Goal: Task Accomplishment & Management: Manage account settings

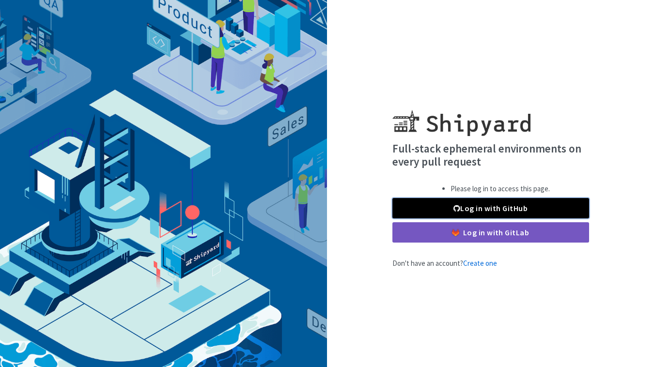
click at [460, 208] on link "Log in with GitHub" at bounding box center [490, 208] width 197 height 20
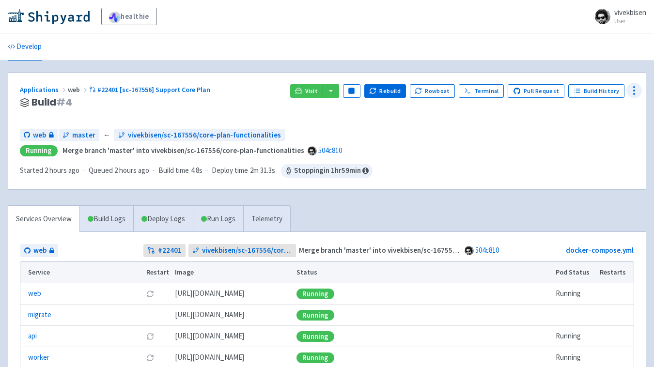
click at [632, 92] on icon at bounding box center [634, 91] width 12 height 12
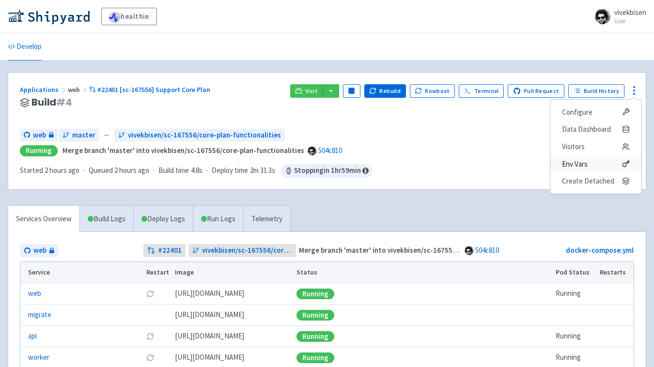
click at [588, 162] on span "Env Vars" at bounding box center [575, 164] width 26 height 14
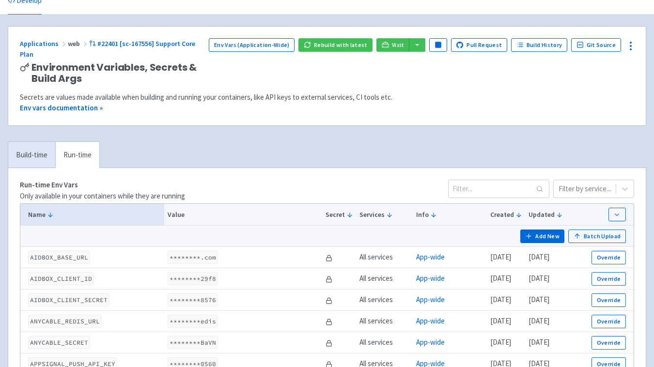
scroll to position [57, 0]
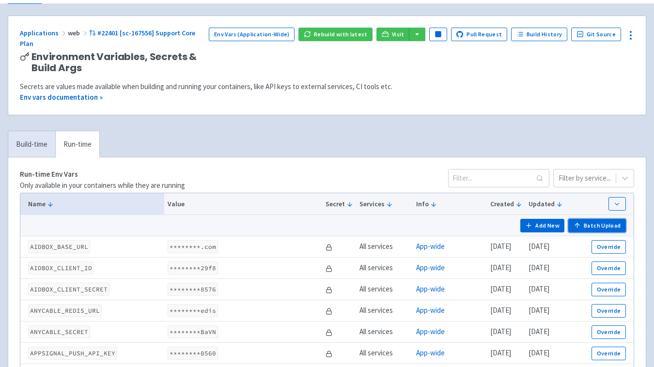
click at [595, 219] on button "Batch Upload" at bounding box center [597, 226] width 58 height 14
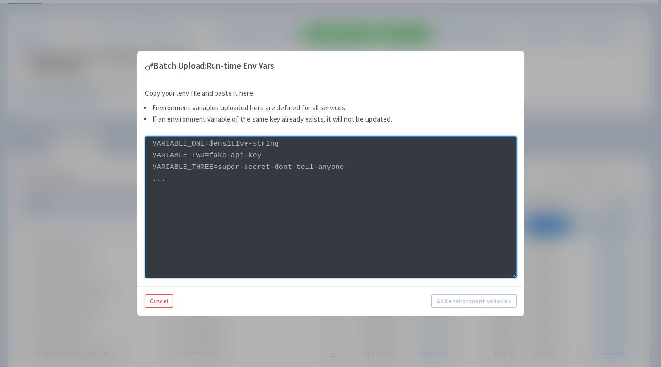
click at [415, 198] on textarea at bounding box center [331, 207] width 372 height 142
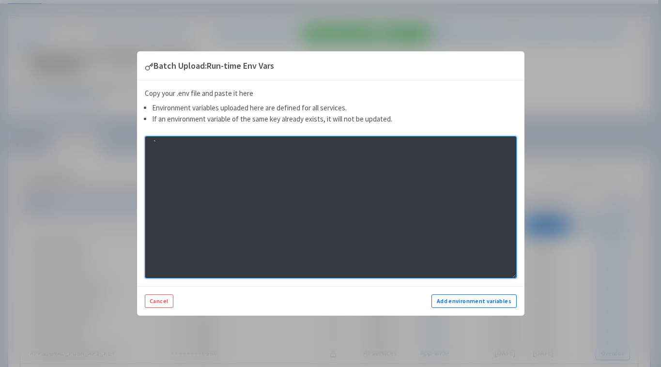
type textarea "`"
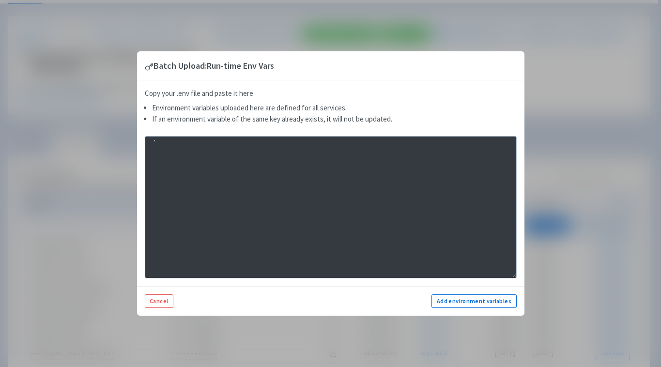
click at [115, 114] on div "Batch Upload: Run-time Env Vars Copy your .env file and paste it here Environme…" at bounding box center [330, 183] width 661 height 367
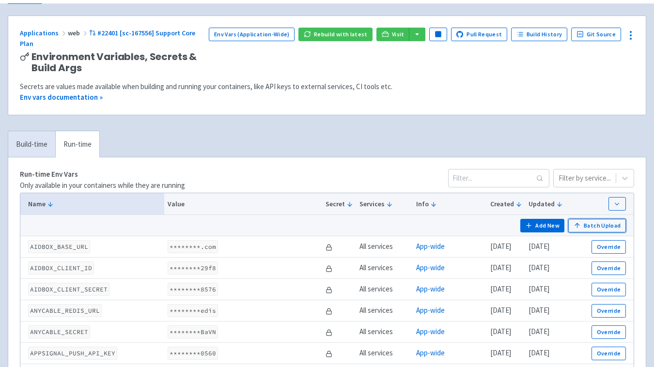
scroll to position [0, 0]
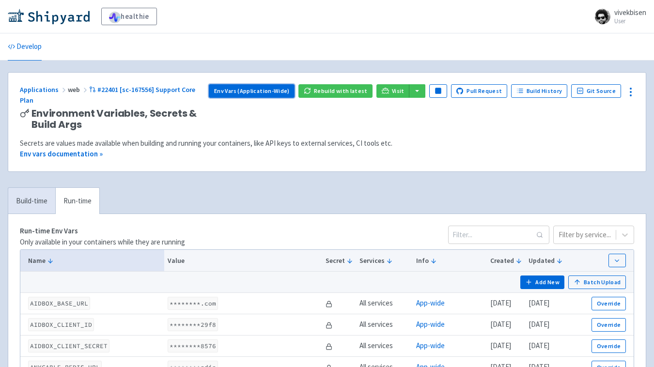
click at [256, 95] on link "Env Vars (Application-Wide)" at bounding box center [252, 91] width 86 height 14
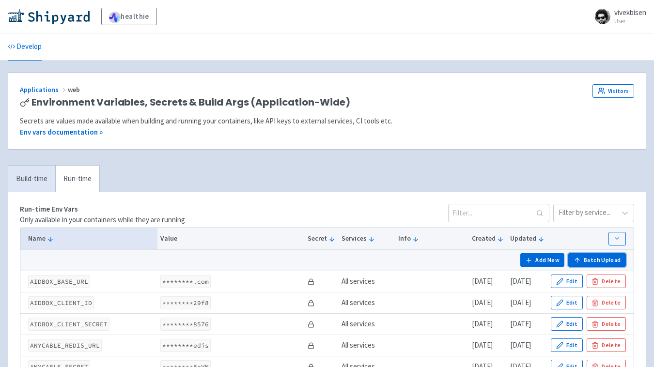
click at [596, 256] on button "Batch Upload" at bounding box center [597, 260] width 58 height 14
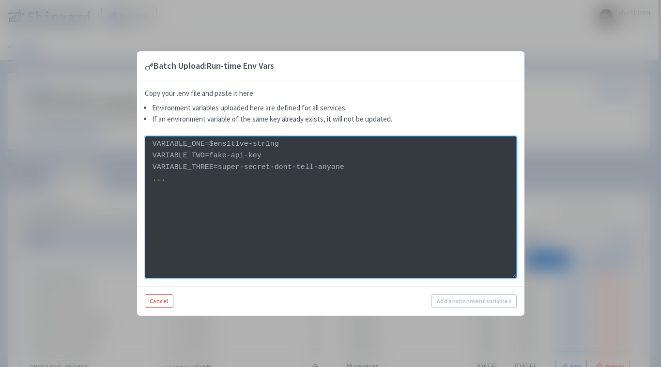
click at [398, 168] on textarea at bounding box center [331, 207] width 372 height 142
paste textarea "CORE_PRODUCT_ID"
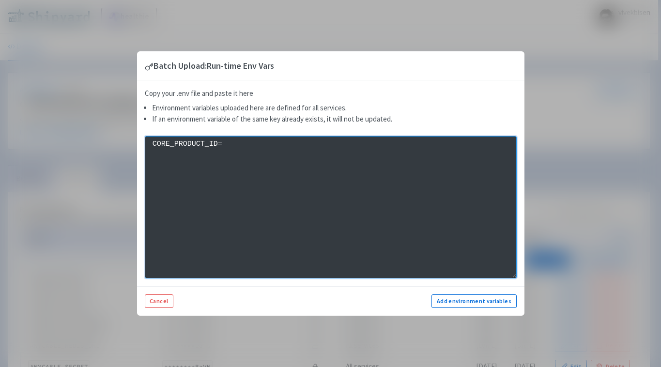
paste textarea "prod_T6kVXU6zx5Icwe"
type textarea "CORE_PRODUCT_ID=prod_T6kVXU6zx5Icwe"
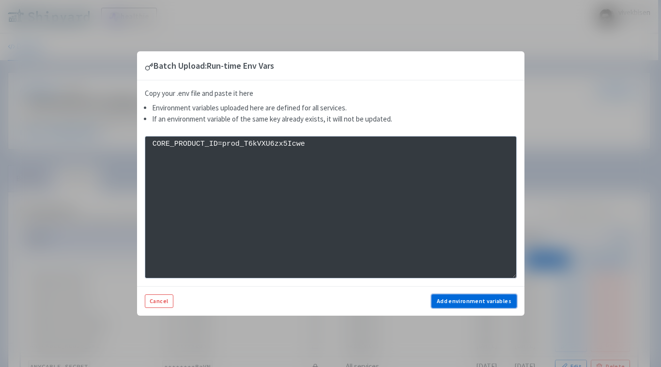
click at [471, 302] on button "Add environment variables" at bounding box center [474, 302] width 85 height 14
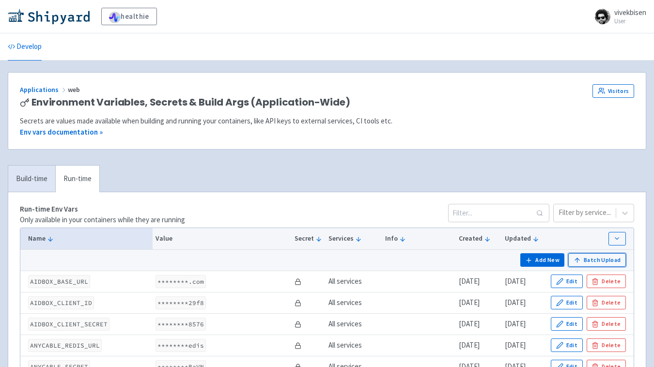
scroll to position [35, 0]
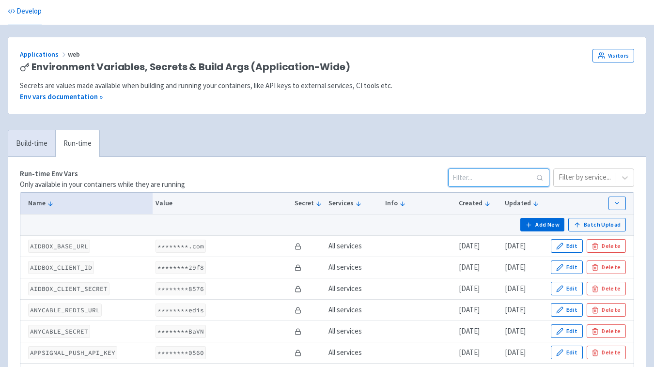
click at [481, 177] on input at bounding box center [498, 178] width 101 height 18
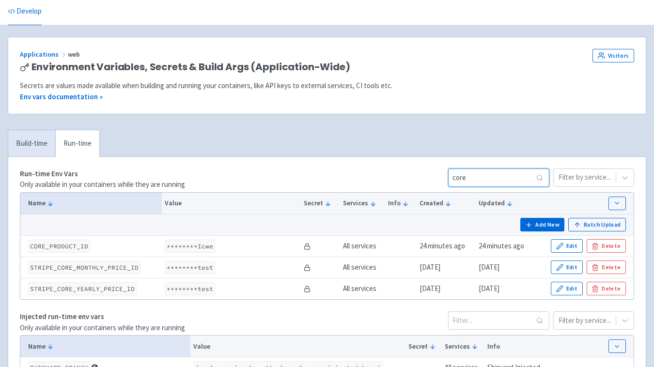
type input "core"
click at [117, 271] on code "STRIPE_CORE_MONTHLY_PRICE_ID" at bounding box center [84, 267] width 112 height 13
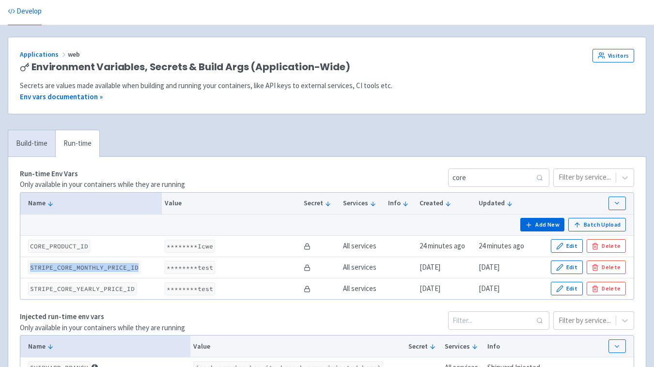
click at [117, 271] on code "STRIPE_CORE_MONTHLY_PRICE_ID" at bounding box center [84, 267] width 112 height 13
copy code "STRIPE_CORE_MONTHLY_PRICE_ID"
click at [185, 252] on code "********Icwe" at bounding box center [190, 246] width 50 height 13
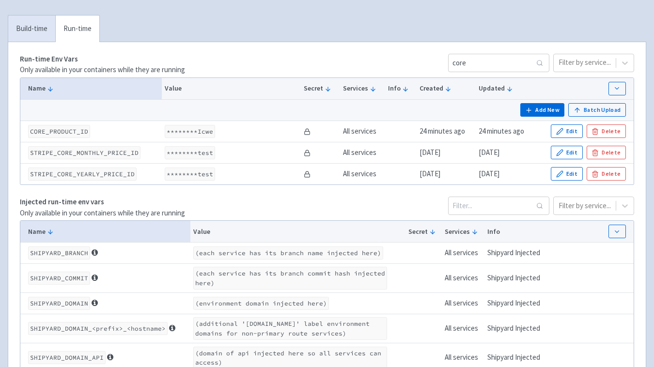
scroll to position [34, 0]
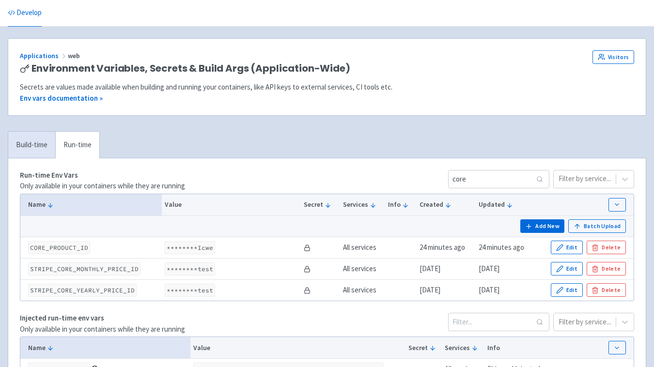
click at [114, 264] on code "STRIPE_CORE_MONTHLY_PRICE_ID" at bounding box center [84, 269] width 112 height 13
copy code "STRIPE_CORE_MONTHLY_PRICE_ID"
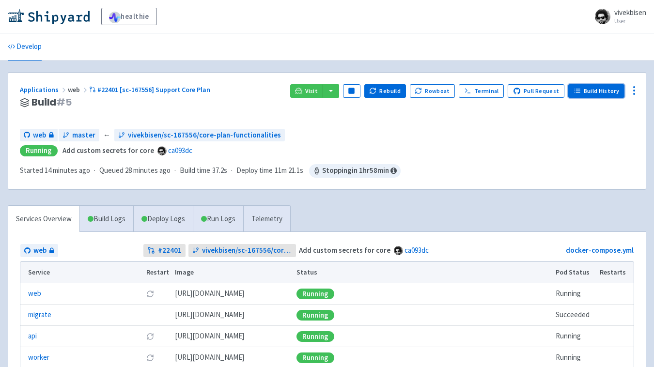
click at [584, 92] on link "Build History" at bounding box center [596, 91] width 56 height 14
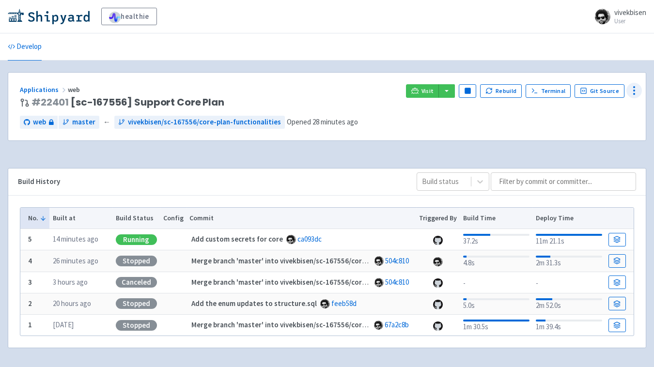
click at [635, 86] on icon at bounding box center [634, 91] width 12 height 12
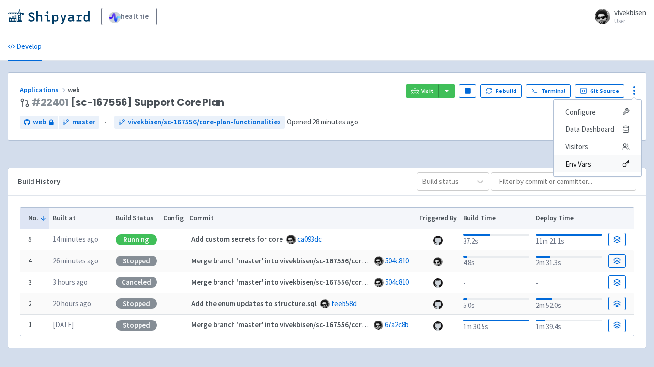
click at [612, 162] on span "Env Vars" at bounding box center [597, 164] width 64 height 14
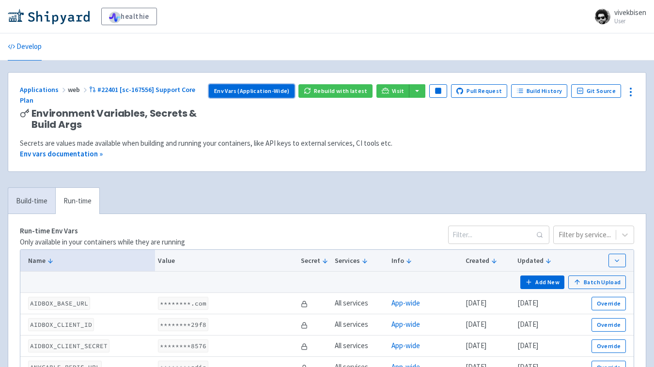
click at [295, 84] on link "Env Vars (Application-Wide)" at bounding box center [252, 91] width 86 height 14
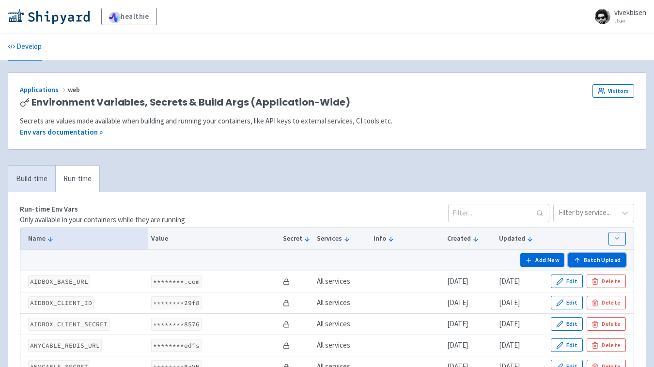
click at [577, 259] on icon "button" at bounding box center [577, 260] width 0 height 4
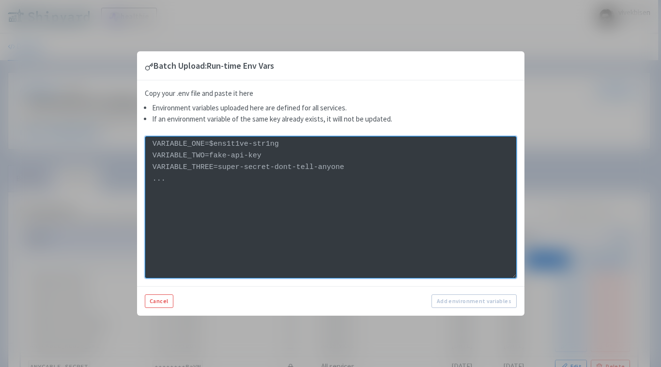
click at [313, 177] on textarea at bounding box center [331, 207] width 372 height 142
paste textarea "BEGINNINGS_PRODUCT_ID"
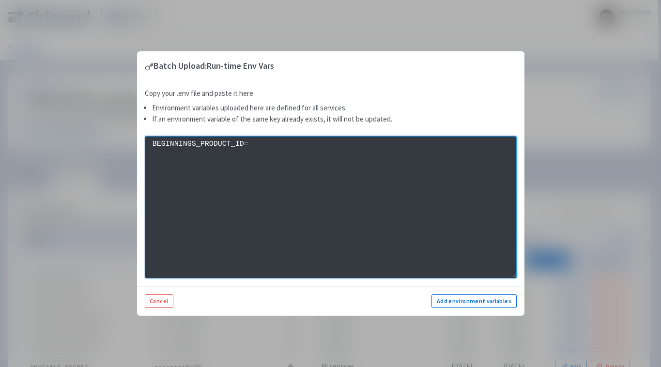
paste textarea "prod_EkMpVIEnOms8j0"
click at [263, 185] on textarea "BEGINNINGS_PRODUCT_ID= prod_EkMpVIEnOms8j0" at bounding box center [331, 207] width 372 height 142
paste textarea "SMALL_PRACTICE_PRODUCT_ID"
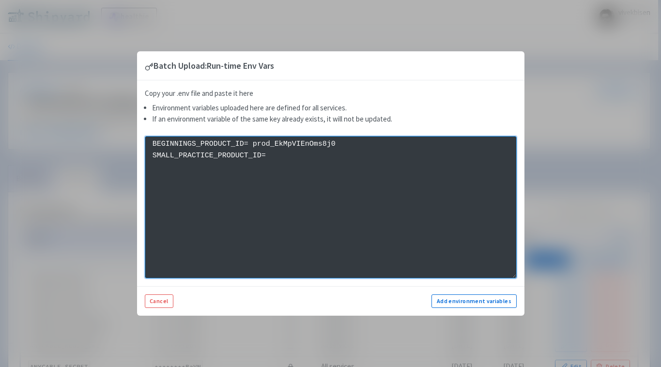
paste textarea "prod_BUfoRZr7AXFv2a"
paste textarea "PRACTICE_PLUS_PRODUCT_ID"
paste textarea "prod_GV3PBXr2V35fZa"
type textarea "BEGINNINGS_PRODUCT_ID=prod_EkMpVIEnOms8j0 SMALL_PRACTICE_PRODUCT_ID=prod_BUfoRZ…"
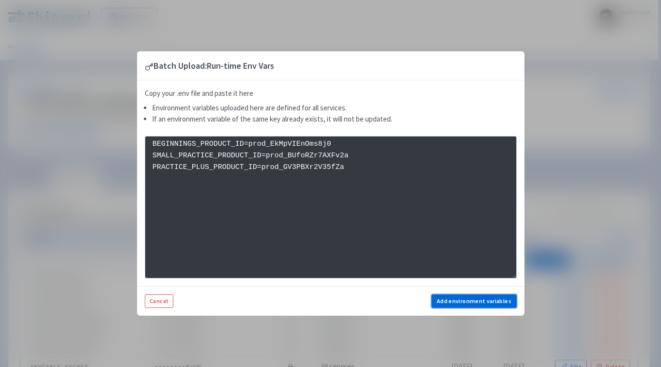
click at [469, 303] on button "Add environment variables" at bounding box center [474, 302] width 85 height 14
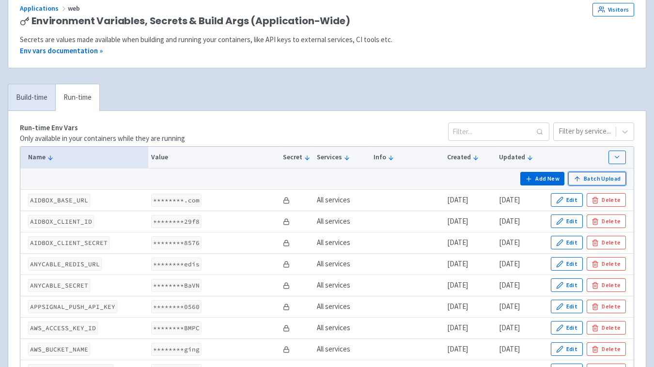
scroll to position [32, 0]
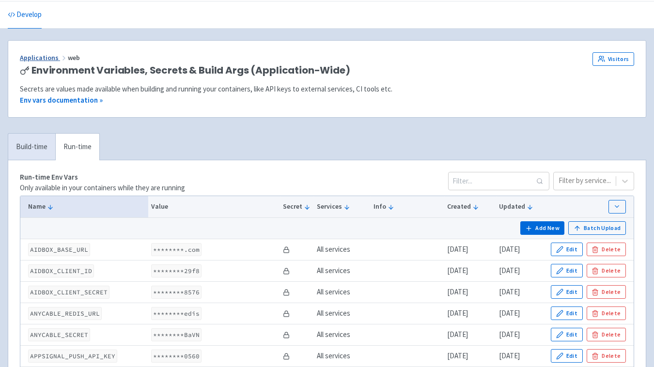
click at [49, 59] on link "Applications" at bounding box center [44, 57] width 48 height 9
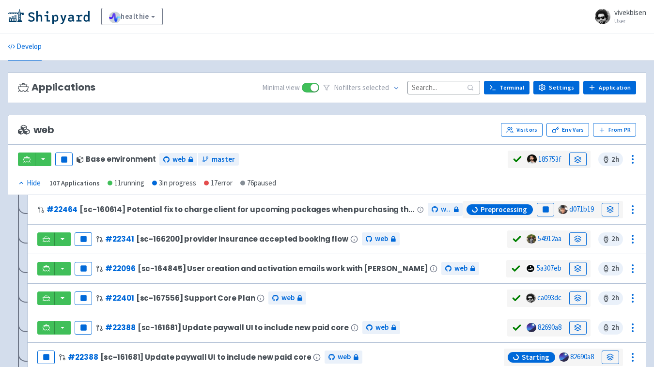
click at [371, 164] on div "Pause Base environment web master" at bounding box center [263, 159] width 490 height 17
click at [571, 298] on link at bounding box center [577, 299] width 17 height 14
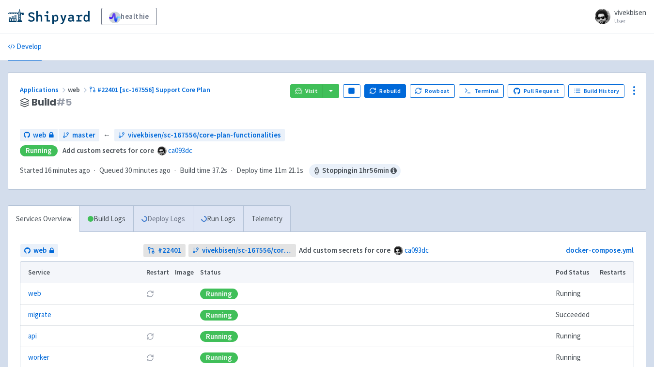
click at [173, 214] on link "Deploy Logs" at bounding box center [163, 219] width 60 height 27
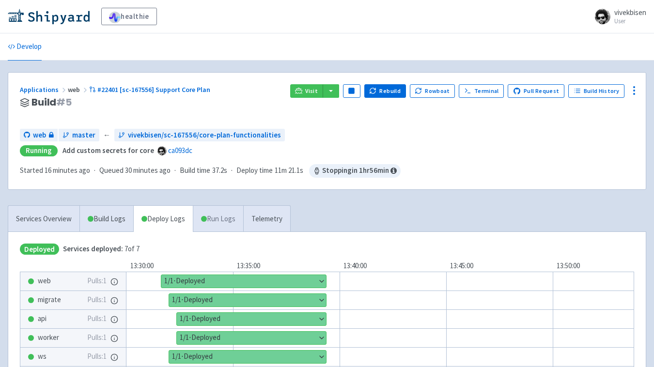
click at [222, 221] on link "Run Logs" at bounding box center [218, 219] width 50 height 27
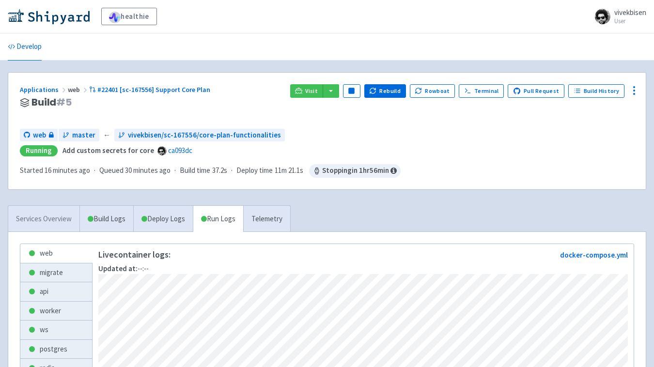
click at [60, 218] on link "Services Overview" at bounding box center [43, 219] width 71 height 27
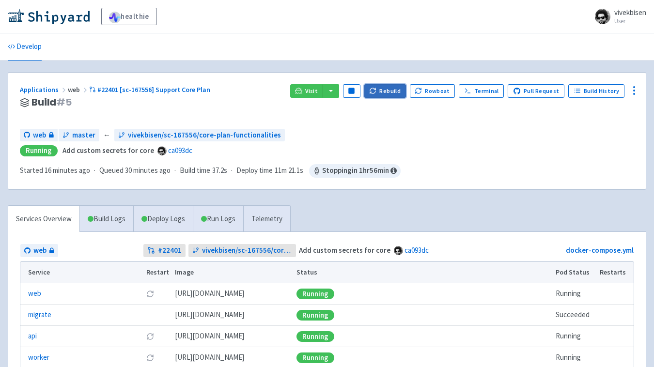
click at [403, 89] on button "Rebuild" at bounding box center [385, 91] width 42 height 14
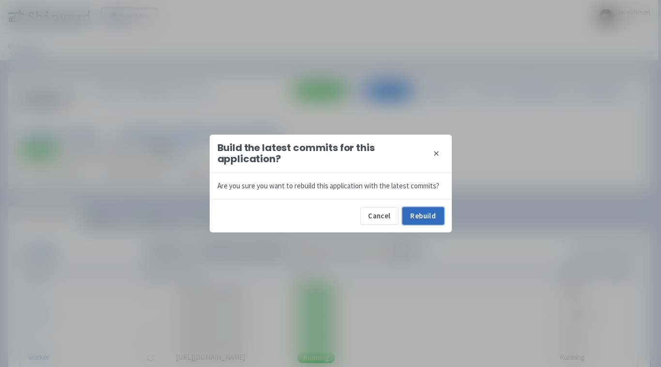
click at [418, 220] on button "Rebuild" at bounding box center [424, 215] width 42 height 17
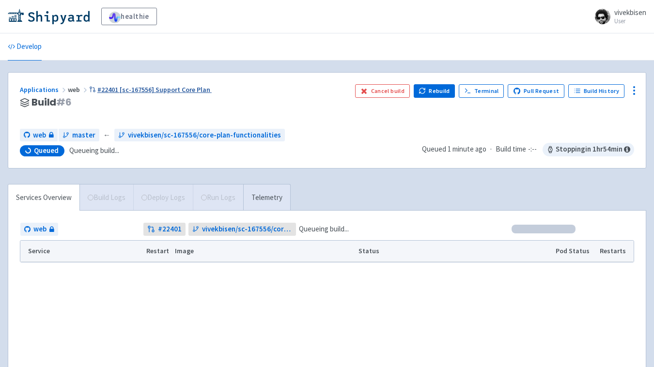
click at [160, 93] on link "#22401 [sc-167556] Support Core Plan" at bounding box center [150, 89] width 123 height 9
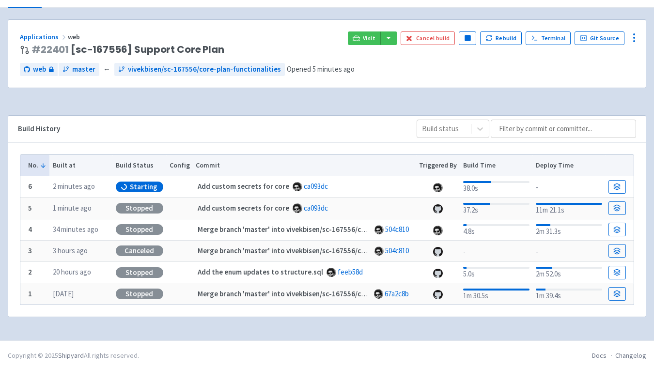
scroll to position [56, 0]
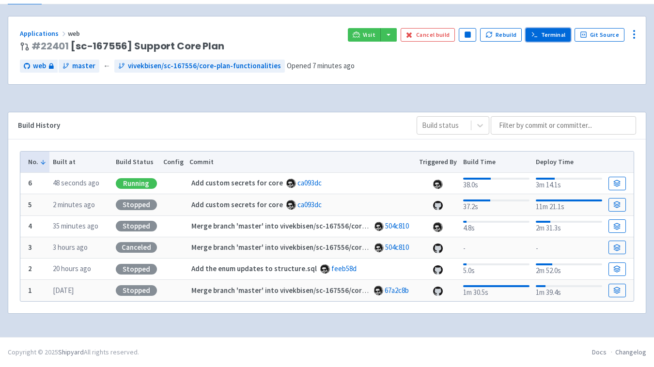
click at [563, 37] on link "Terminal" at bounding box center [548, 35] width 45 height 14
click at [634, 34] on circle at bounding box center [634, 34] width 1 height 1
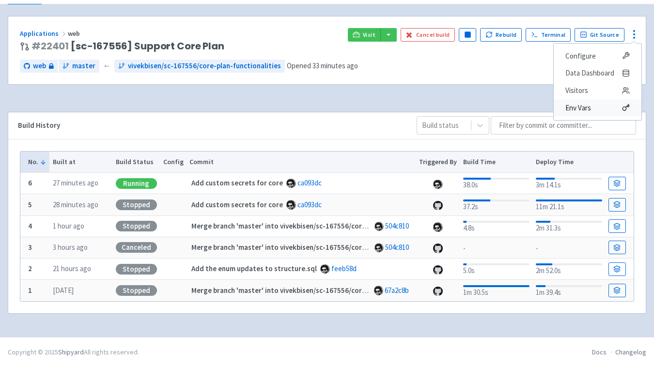
click at [597, 107] on span "Env Vars" at bounding box center [597, 108] width 64 height 14
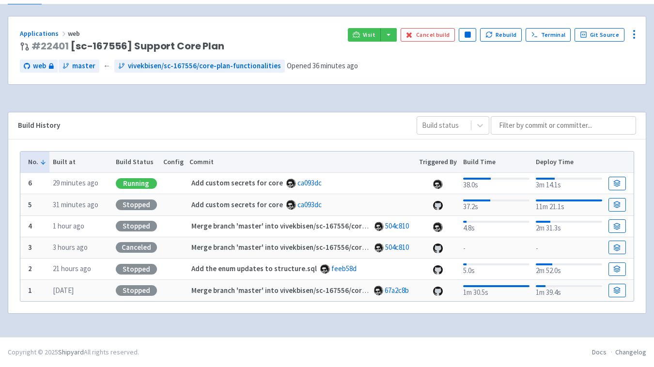
click at [326, 116] on div "Build History Build status" at bounding box center [326, 125] width 637 height 27
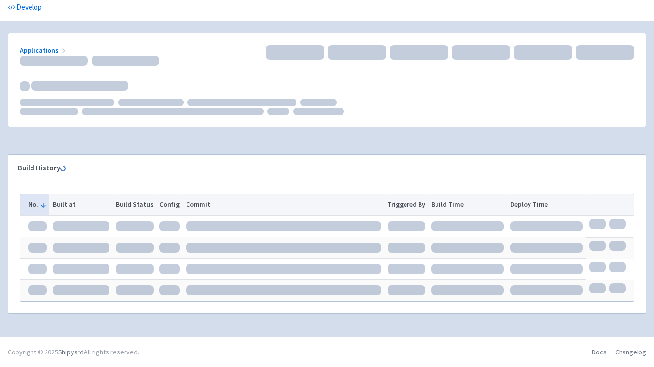
scroll to position [13, 0]
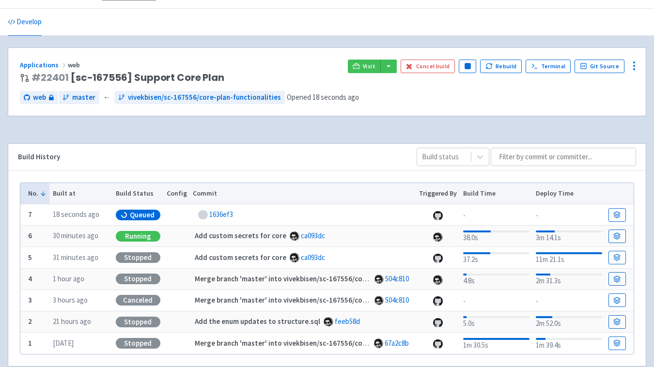
scroll to position [37, 0]
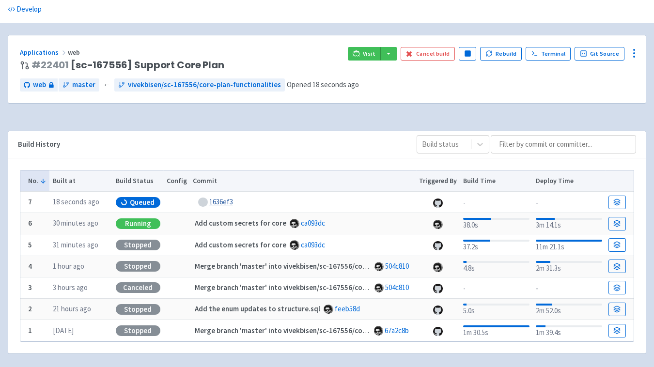
click at [223, 205] on link "1636ef3" at bounding box center [221, 201] width 24 height 9
